Goal: Information Seeking & Learning: Understand process/instructions

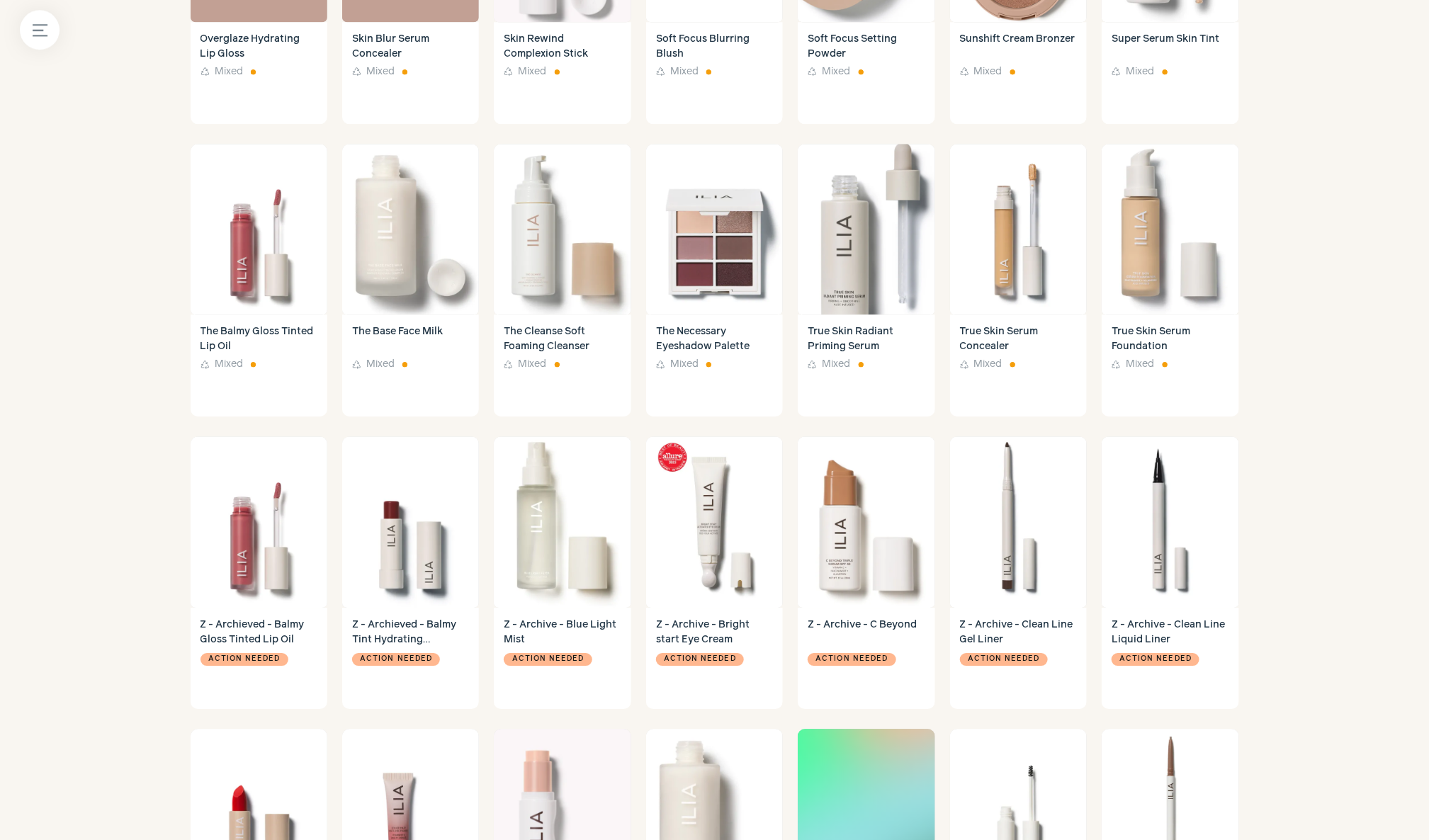
scroll to position [1246, 0]
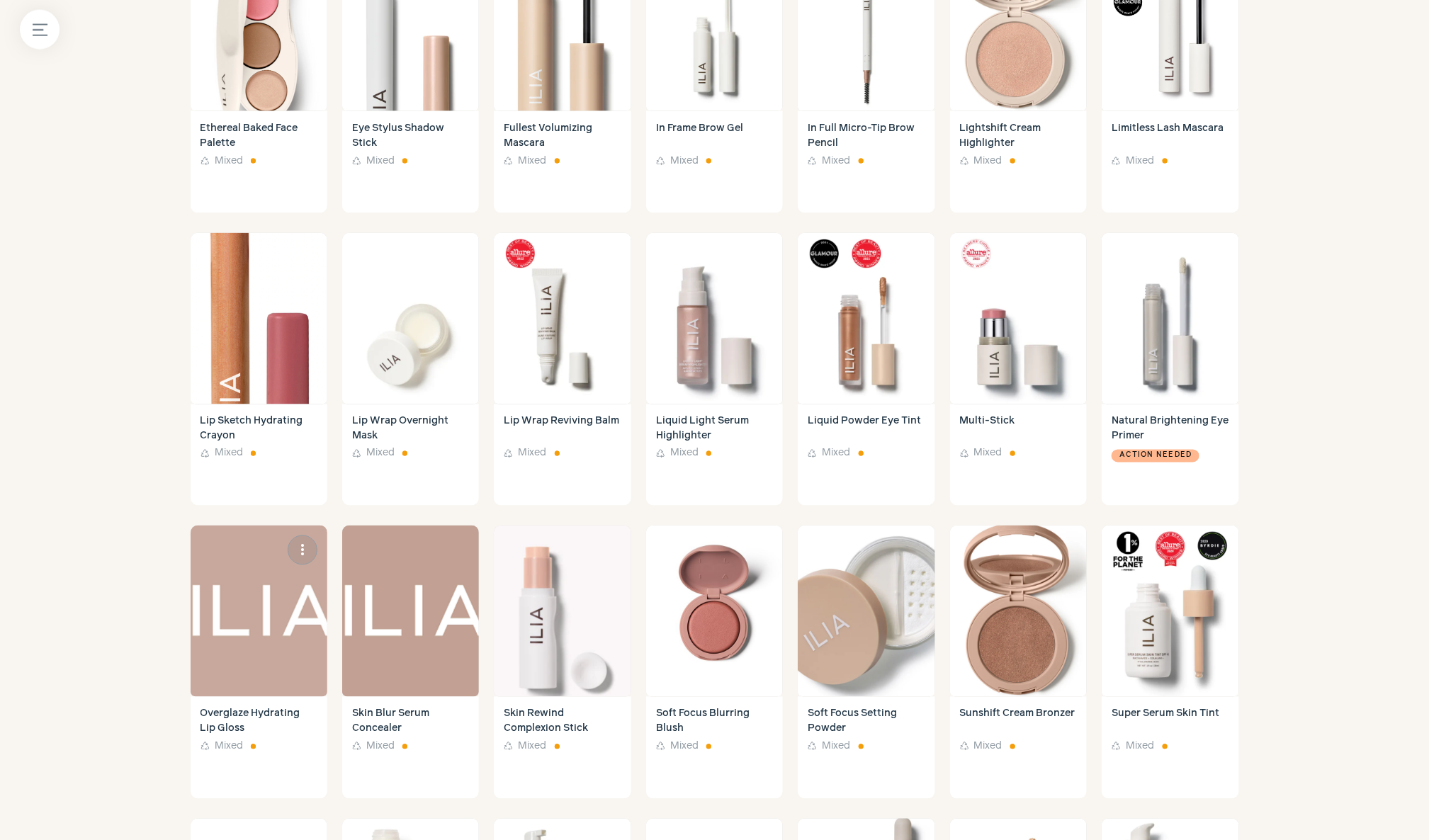
click at [278, 704] on link "Overglaze Hydrating Lip Gloss Recycle Mixed" at bounding box center [259, 747] width 137 height 102
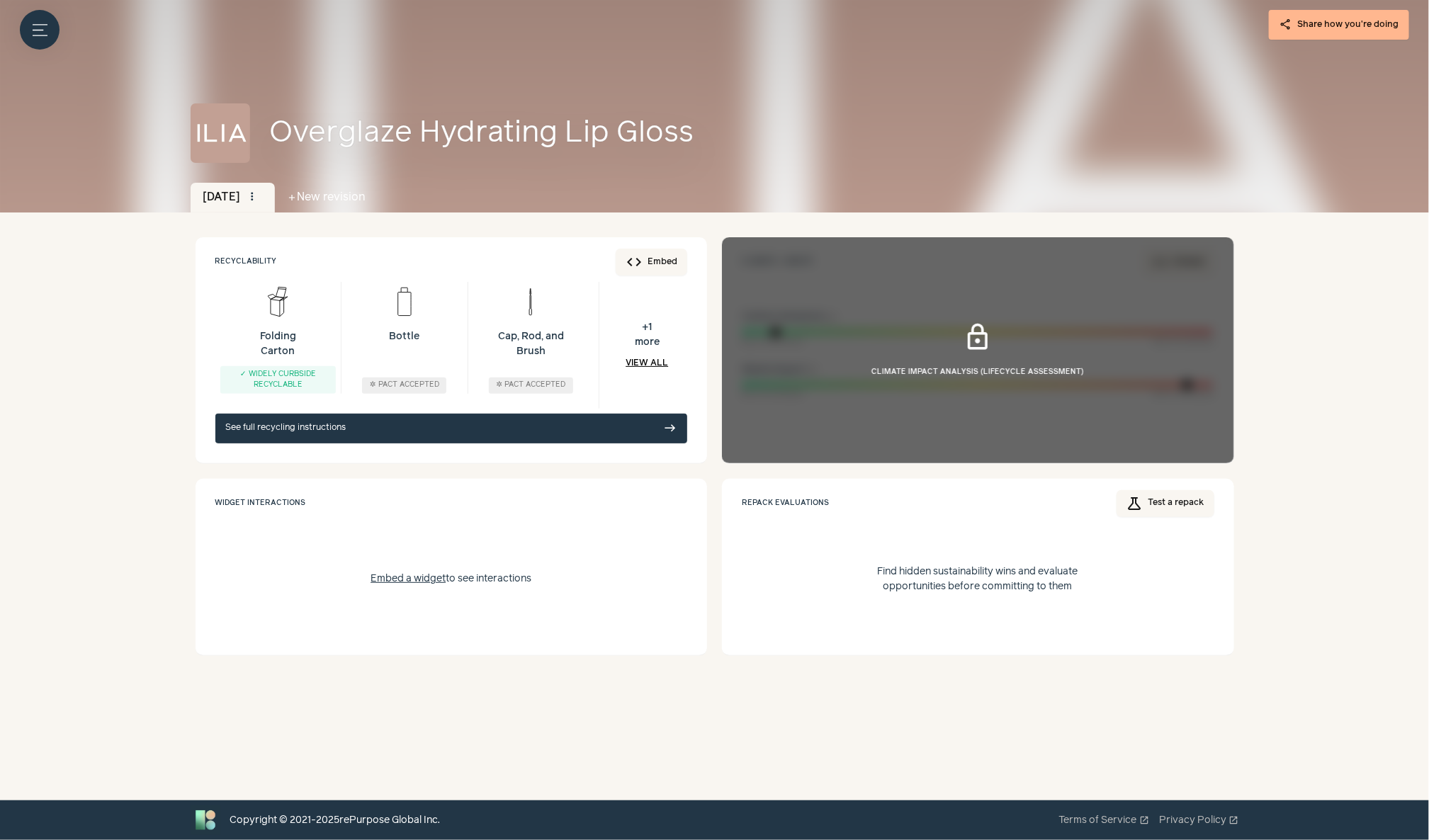
click at [627, 428] on link "See full recycling instructions east" at bounding box center [452, 428] width 473 height 30
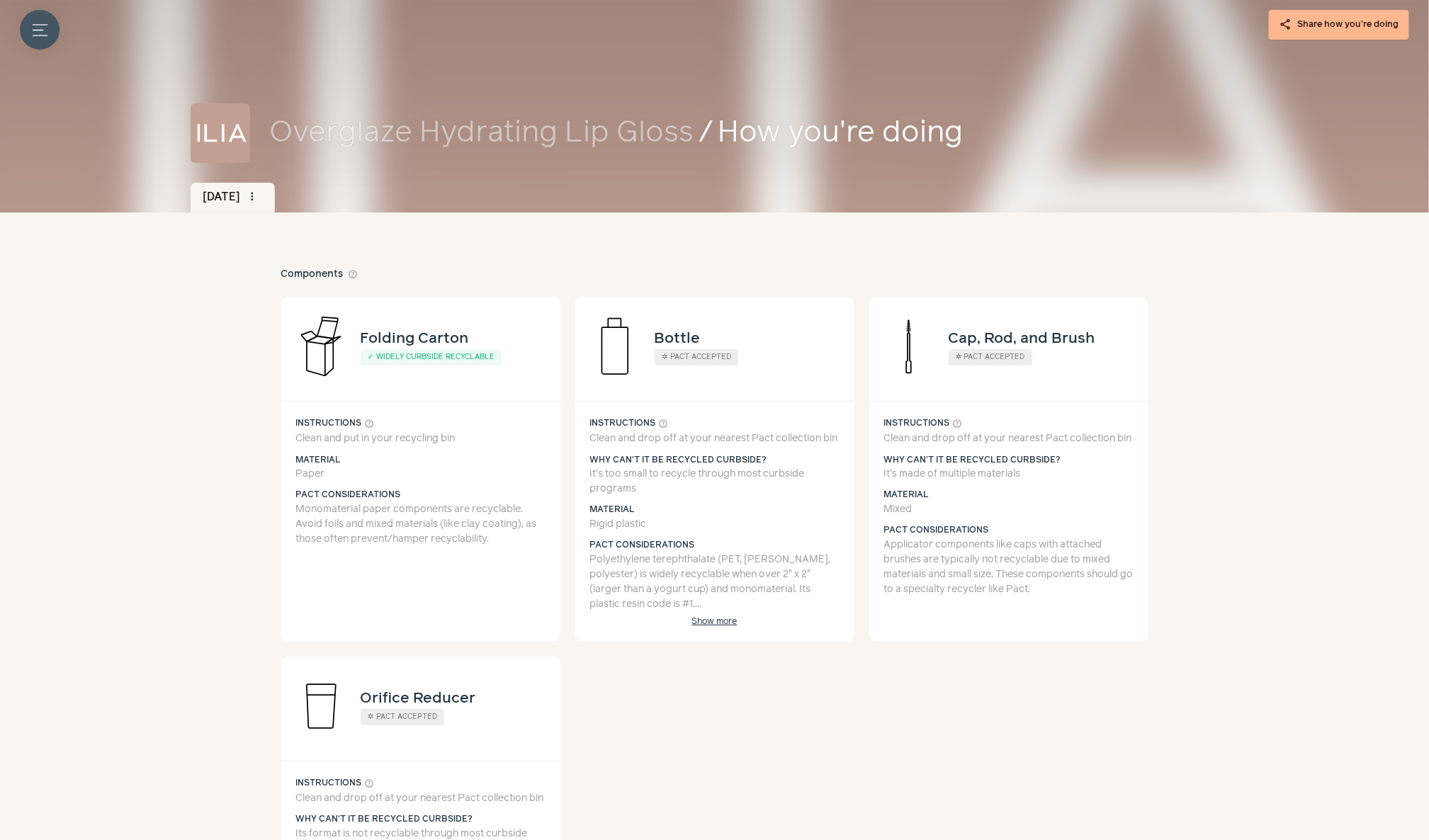
click at [38, 26] on icon "Menu button" at bounding box center [40, 30] width 15 height 15
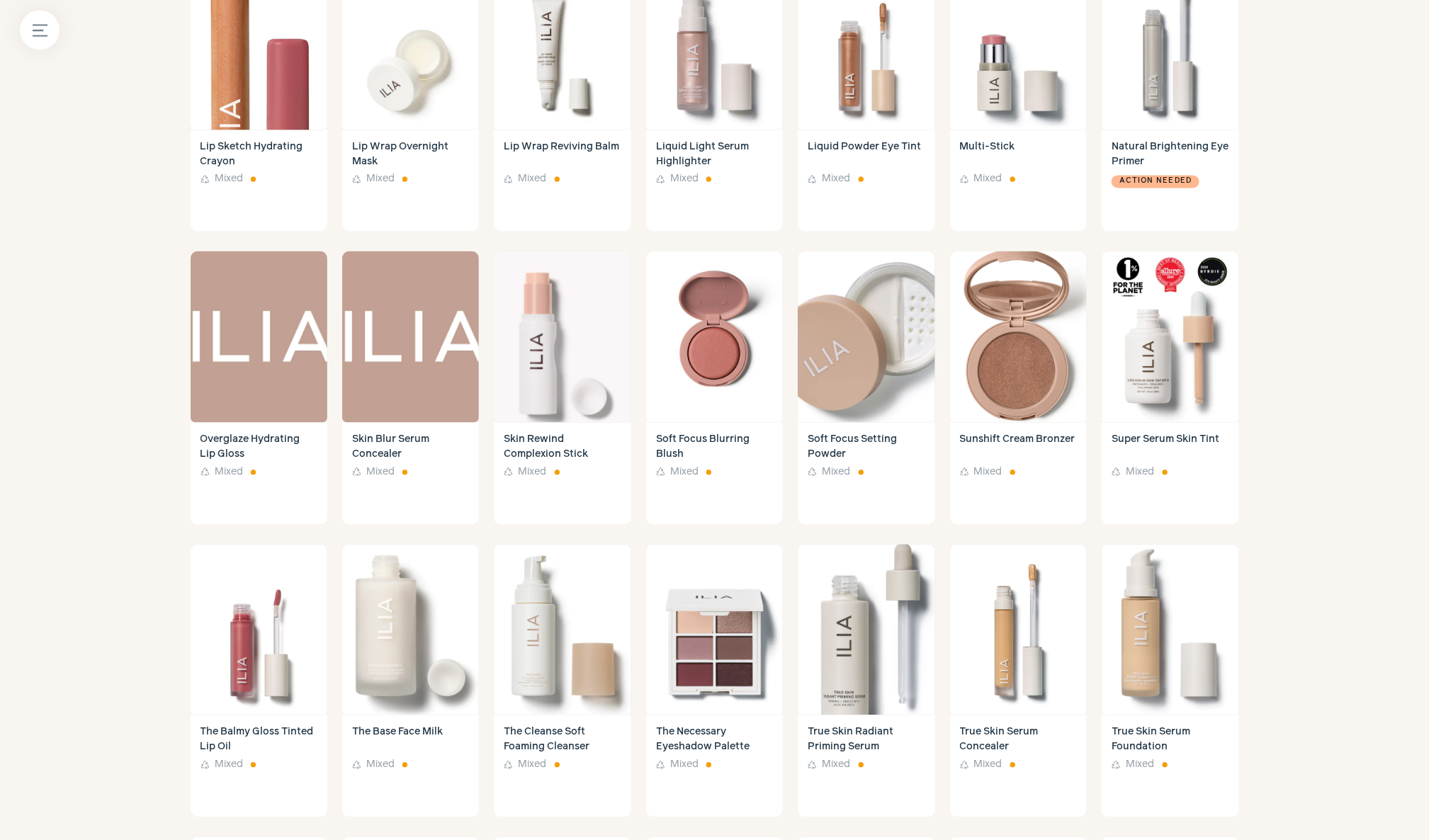
scroll to position [1530, 0]
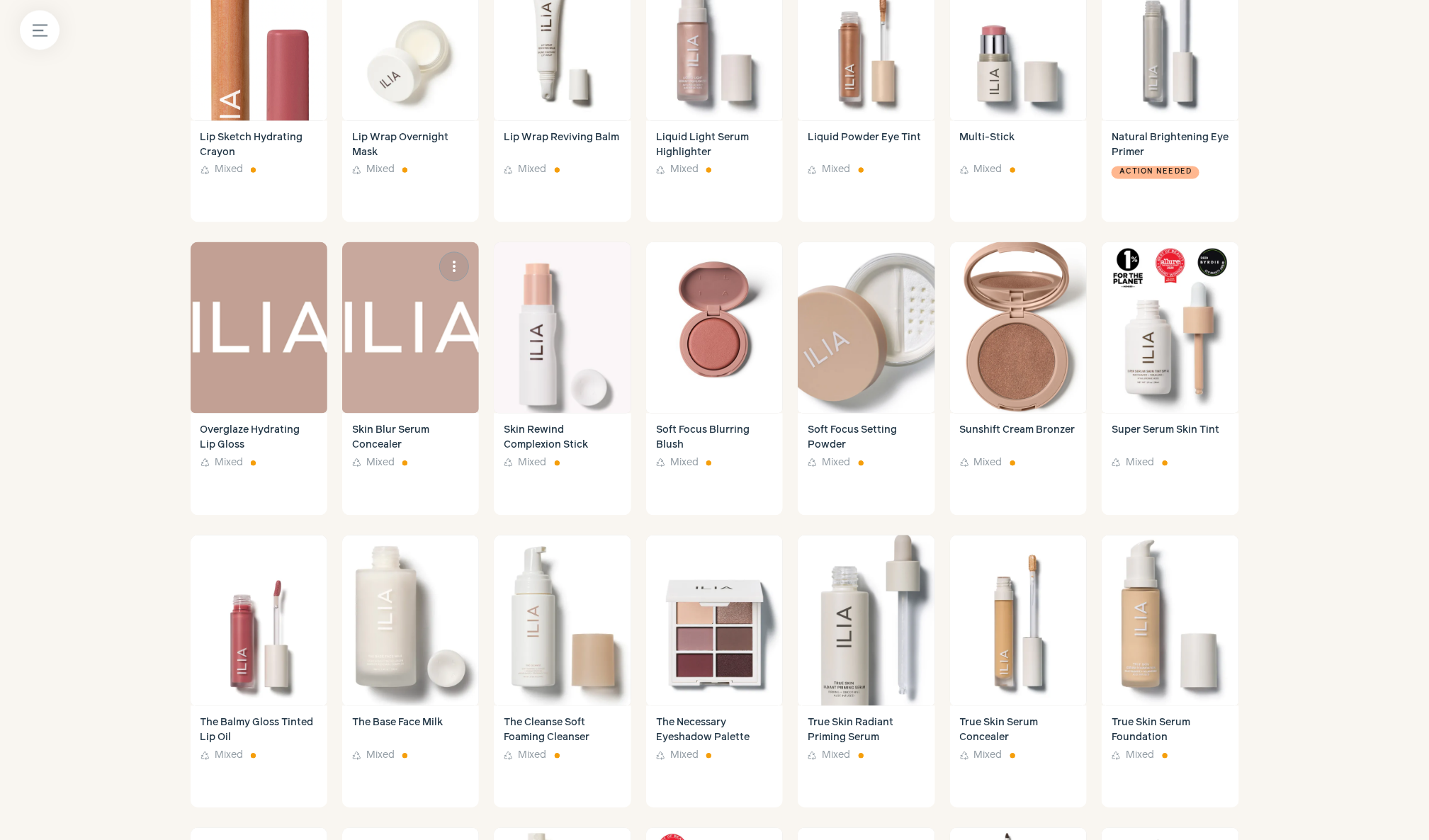
click at [384, 441] on h4 "Skin Blur Serum Concealer" at bounding box center [410, 437] width 117 height 30
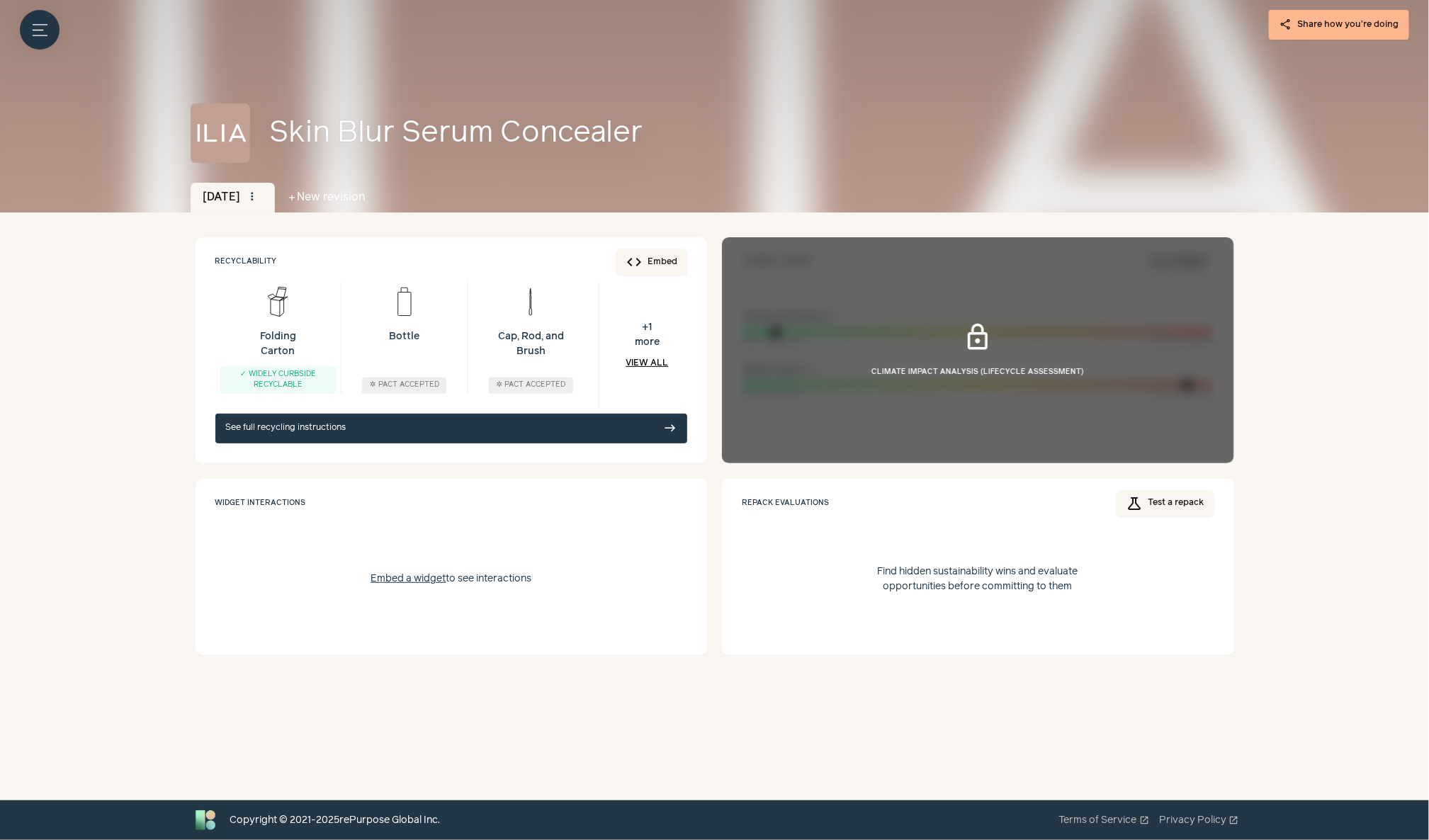
click at [627, 422] on link "See full recycling instructions east" at bounding box center [452, 428] width 473 height 30
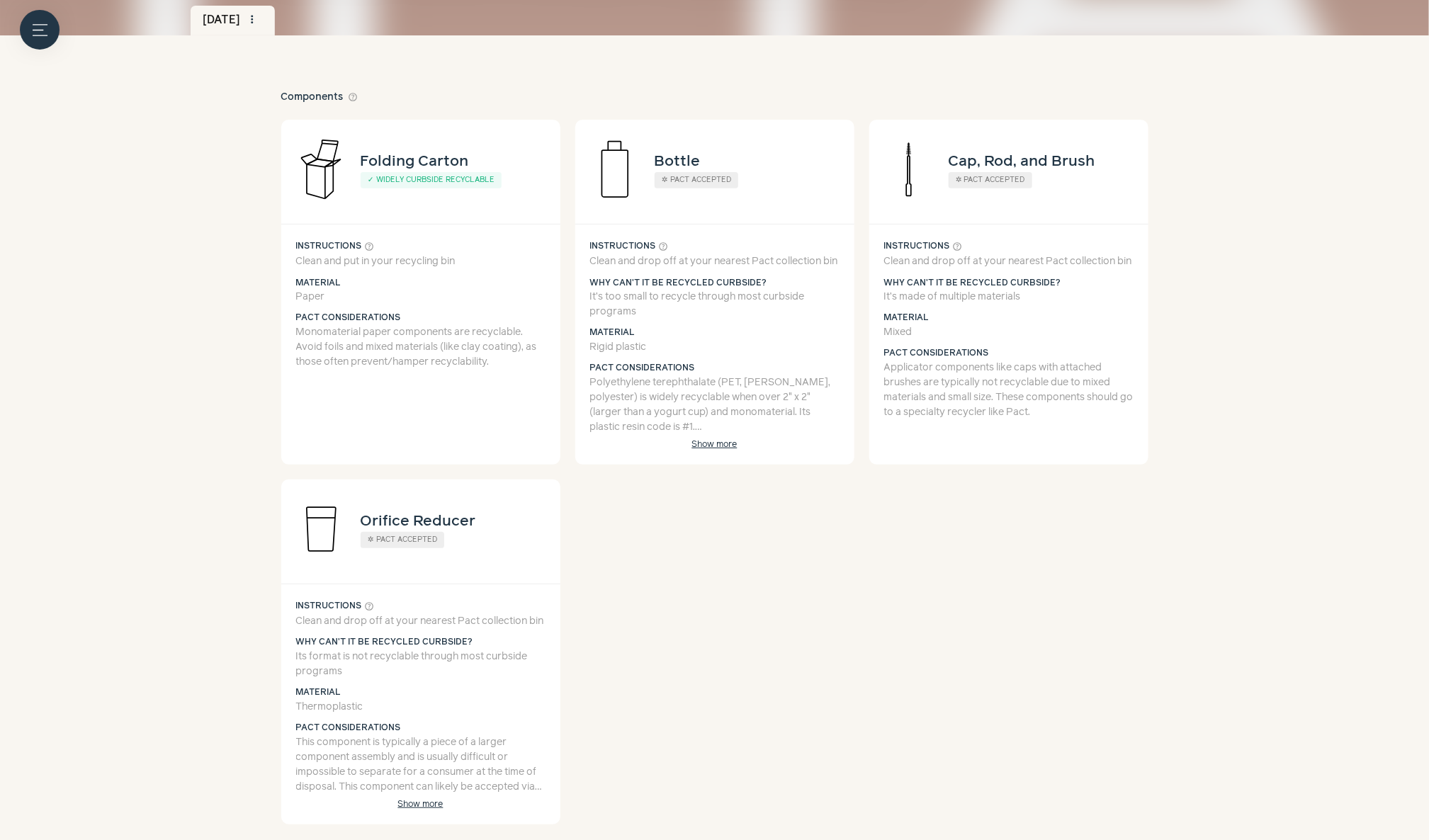
scroll to position [198, 0]
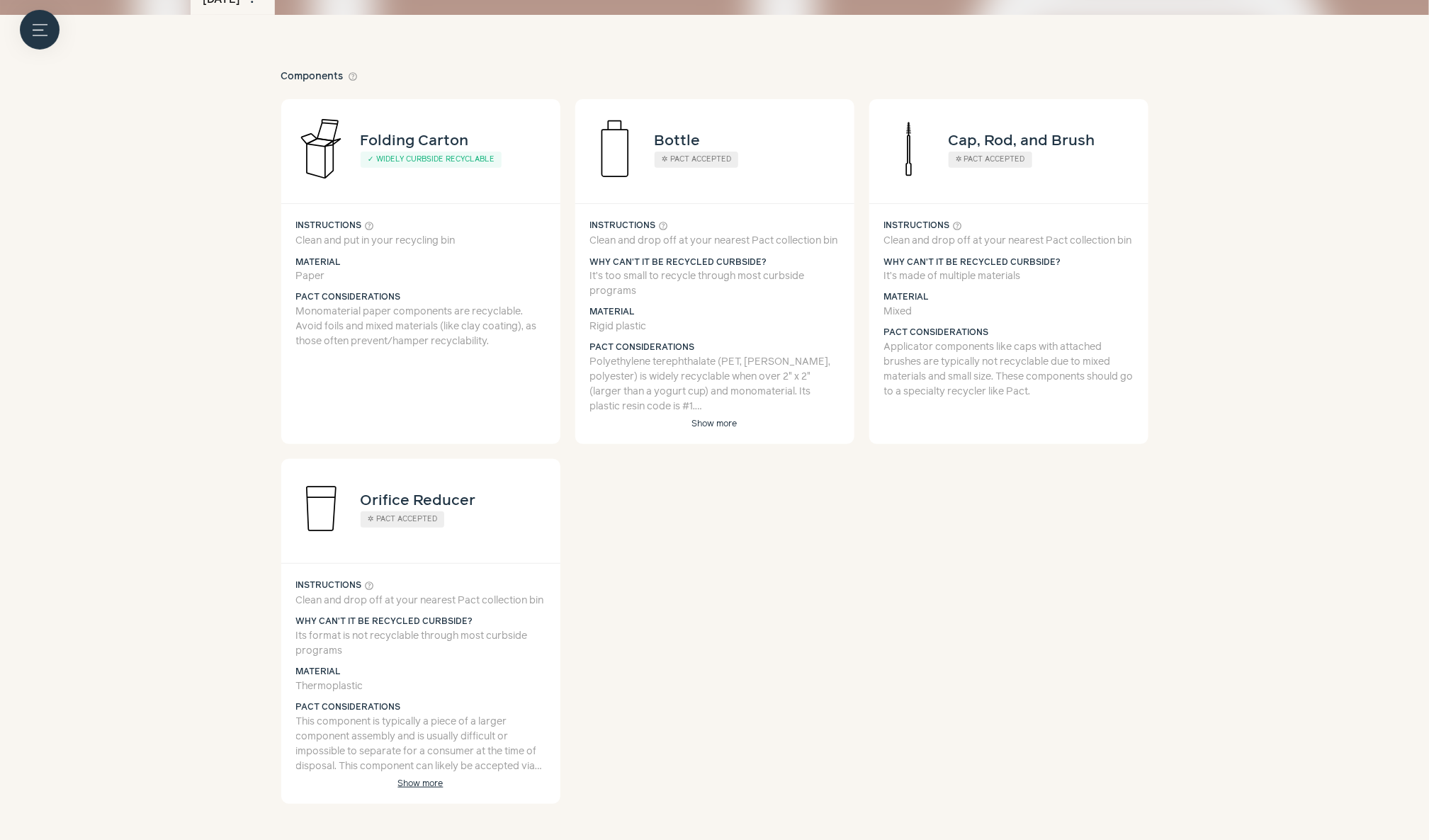
click at [708, 420] on button "Show more" at bounding box center [714, 423] width 66 height 10
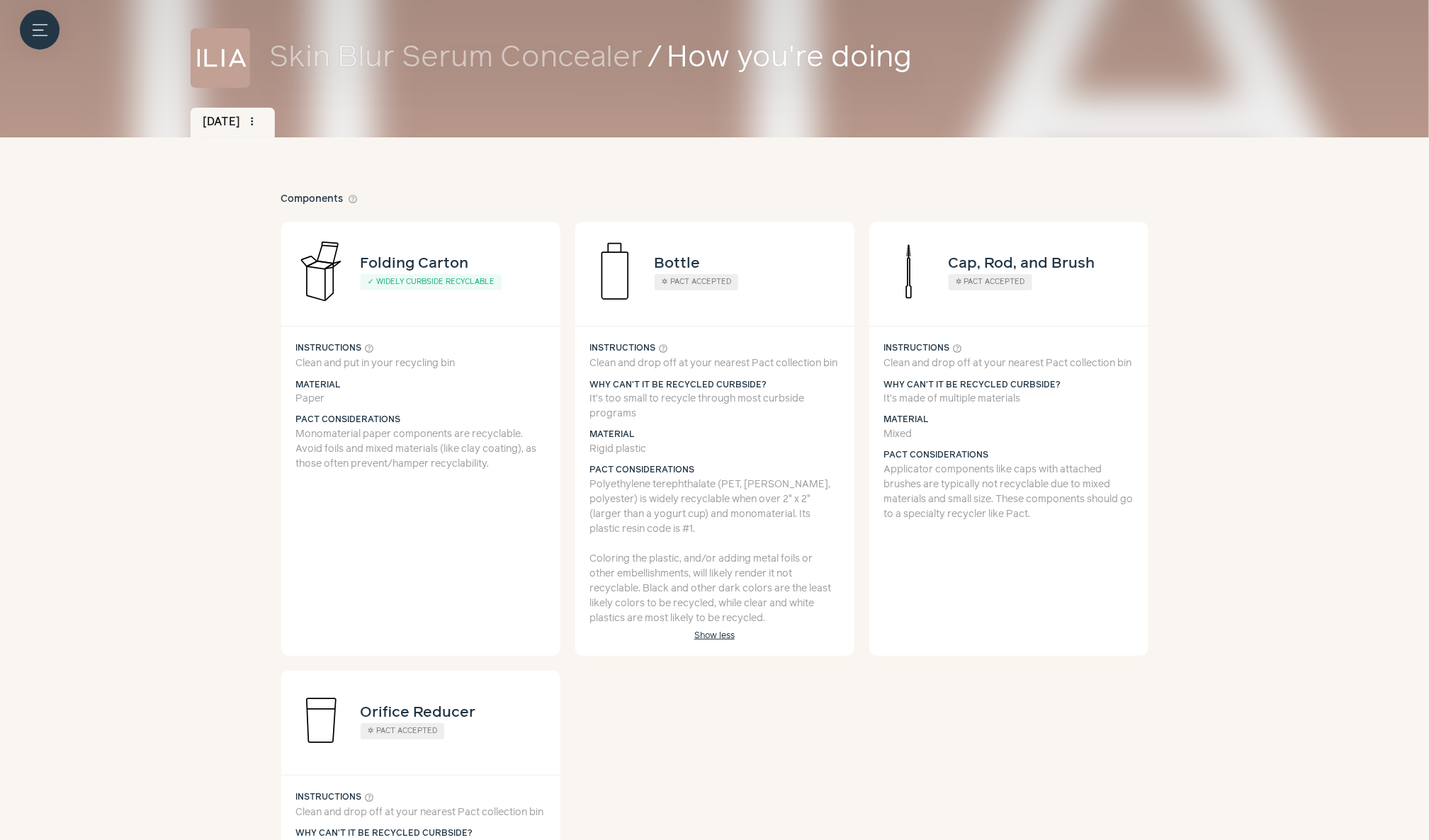
scroll to position [0, 0]
